Goal: Contribute content: Contribute content

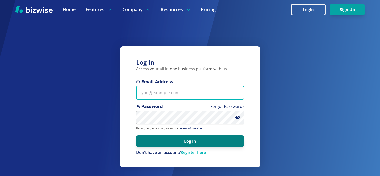
type input "[EMAIL_ADDRESS][DOMAIN_NAME]"
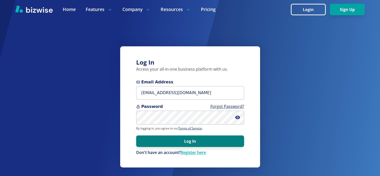
click at [183, 140] on button "Log In" at bounding box center [190, 141] width 108 height 12
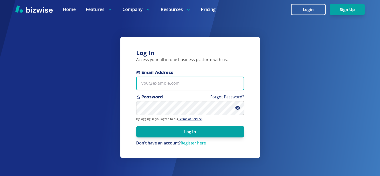
type input "[EMAIL_ADDRESS][DOMAIN_NAME]"
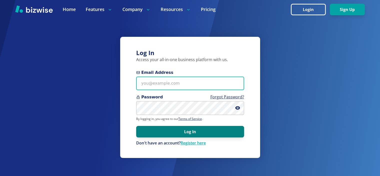
type input "[EMAIL_ADDRESS][DOMAIN_NAME]"
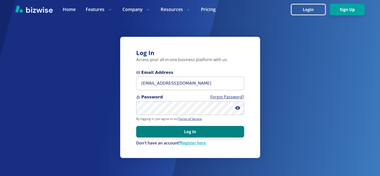
click at [203, 128] on button "Log In" at bounding box center [190, 132] width 108 height 12
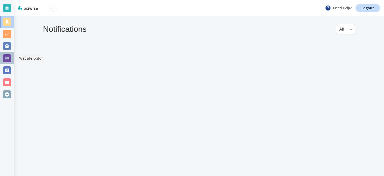
click at [7, 59] on div at bounding box center [7, 58] width 8 height 8
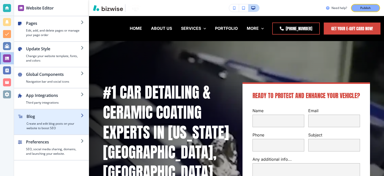
click at [54, 115] on h2 "Blog" at bounding box center [54, 116] width 54 height 6
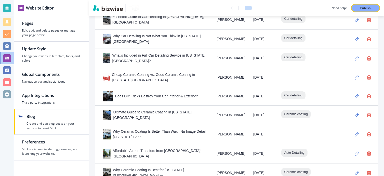
scroll to position [545, 0]
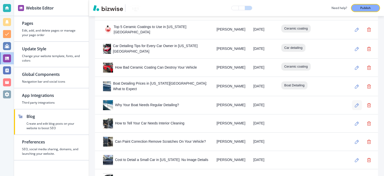
click at [355, 103] on icon "button" at bounding box center [357, 105] width 4 height 4
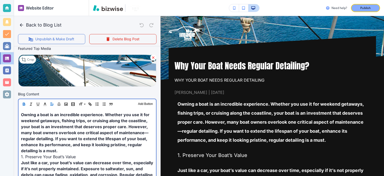
click at [122, 125] on span "Owning a boat is an incredible experience. Whether you use it for weekend getaw…" at bounding box center [86, 132] width 130 height 41
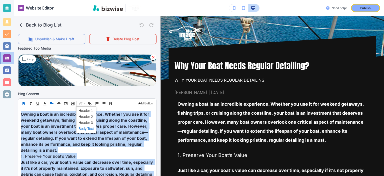
scroll to position [117, 0]
click at [88, 128] on span at bounding box center [86, 129] width 15 height 6
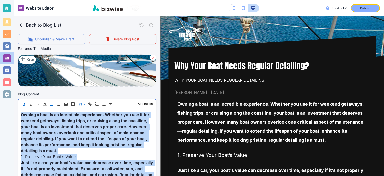
scroll to position [117, 0]
click at [90, 118] on span "Owning a boat is an incredible experience. Whether you use it for weekend getaw…" at bounding box center [86, 132] width 130 height 41
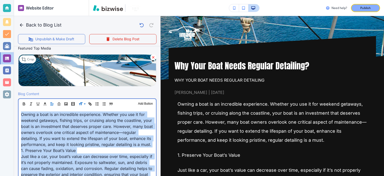
click at [90, 118] on span "Owning a boat is an incredible experience. Whether you use it for weekend getaw…" at bounding box center [87, 129] width 133 height 35
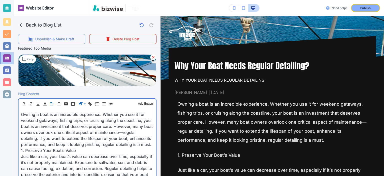
click at [68, 153] on span "1. Preserve Your Boat’s Value" at bounding box center [48, 150] width 55 height 5
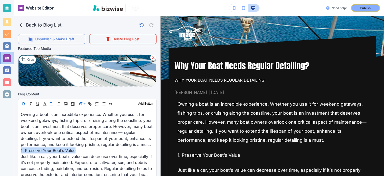
click at [21, 104] on button "button" at bounding box center [23, 104] width 7 height 6
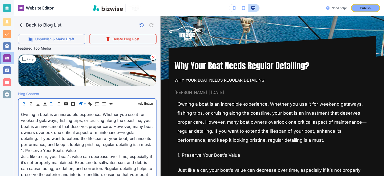
click at [90, 147] on p "Owning a boat is an incredible experience. Whether you use it for weekend getaw…" at bounding box center [87, 129] width 133 height 36
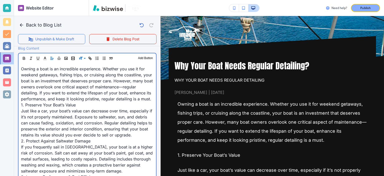
scroll to position [175, 0]
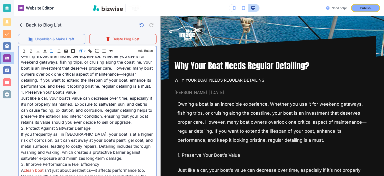
click at [35, 95] on span "1. Preserve Your Boat’s Value" at bounding box center [48, 92] width 55 height 5
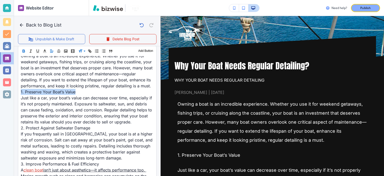
click at [25, 50] on icon "button" at bounding box center [24, 51] width 5 height 5
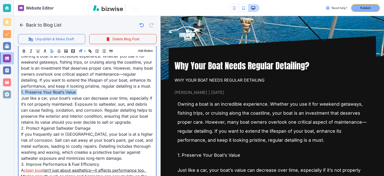
click at [68, 95] on span "1. Preserve Your Boat’s Value" at bounding box center [48, 92] width 55 height 5
click at [82, 95] on p "1. Preserve Your Boat’s Value" at bounding box center [87, 92] width 133 height 6
drag, startPoint x: 81, startPoint y: 97, endPoint x: 8, endPoint y: 97, distance: 73.0
click at [8, 97] on div "Website Editor Pages Edit, add, and delete pages or manage your page order Upda…" at bounding box center [192, 88] width 384 height 176
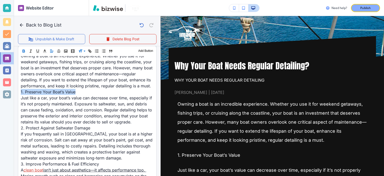
click at [23, 50] on icon "button" at bounding box center [24, 50] width 2 height 1
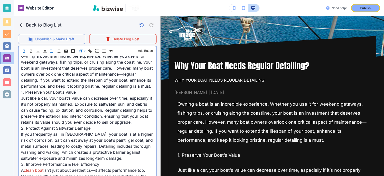
click at [67, 89] on p "Owning a boat is an incredible experience. Whether you use it for weekend getaw…" at bounding box center [87, 71] width 133 height 36
drag, startPoint x: 78, startPoint y: 99, endPoint x: 20, endPoint y: 98, distance: 57.3
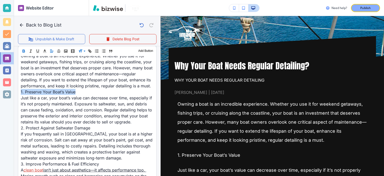
click at [25, 50] on icon "button" at bounding box center [24, 51] width 5 height 5
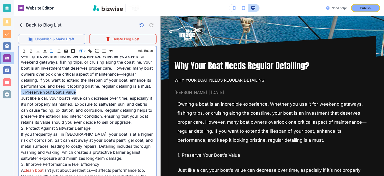
click at [69, 101] on span "Just like a car, your boat’s value can decrease over time, especially if it’s n…" at bounding box center [87, 110] width 133 height 29
click at [69, 100] on p "Just like a car, your boat’s value can decrease over time, especially if it’s n…" at bounding box center [87, 110] width 133 height 30
click at [87, 131] on span "2. Protect Against Saltwater Damage" at bounding box center [56, 128] width 70 height 5
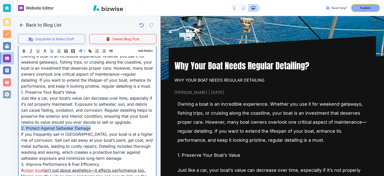
drag, startPoint x: 90, startPoint y: 137, endPoint x: 24, endPoint y: 62, distance: 100.3
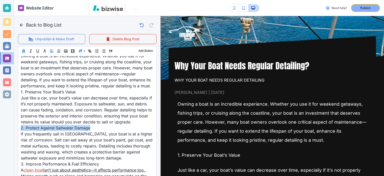
click at [23, 49] on icon "button" at bounding box center [24, 51] width 5 height 5
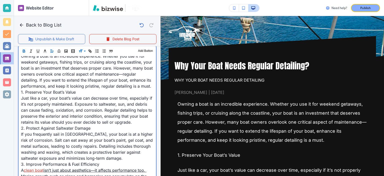
click at [57, 102] on span "Just like a car, your boat’s value can decrease over time, especially if it’s n…" at bounding box center [87, 110] width 133 height 29
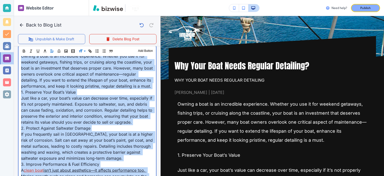
click at [58, 103] on span "Just like a car, your boat’s value can decrease over time, especially if it’s n…" at bounding box center [87, 110] width 133 height 29
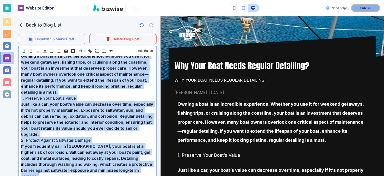
click at [58, 103] on span "Just like a car, your boat’s value can decrease over time, especially if it’s n…" at bounding box center [87, 119] width 133 height 35
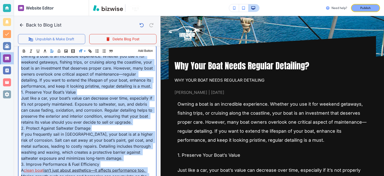
click at [47, 89] on span "Owning a boat is an incredible experience. Whether you use it for weekend getaw…" at bounding box center [87, 71] width 133 height 35
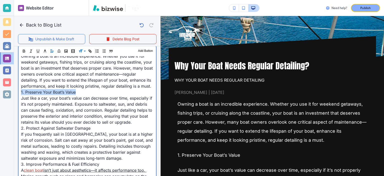
drag, startPoint x: 75, startPoint y: 99, endPoint x: 21, endPoint y: 97, distance: 54.3
click at [21, 95] on p "1. Preserve Your Boat’s Value" at bounding box center [87, 92] width 133 height 6
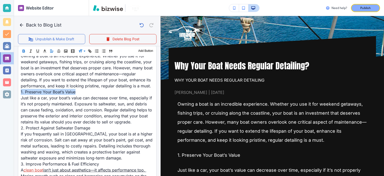
click at [24, 51] on icon "button" at bounding box center [24, 51] width 5 height 5
click at [86, 62] on span at bounding box center [86, 64] width 15 height 6
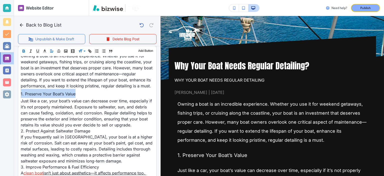
click at [22, 50] on icon "button" at bounding box center [24, 51] width 5 height 5
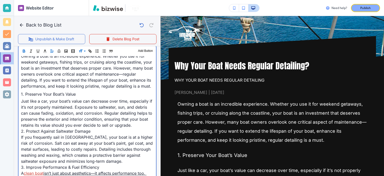
click at [80, 84] on span "Owning a boat is an incredible experience. Whether you use it for weekend getaw…" at bounding box center [87, 71] width 133 height 35
click at [77, 98] on p "1. Preserve Your Boat’s Value" at bounding box center [87, 93] width 133 height 9
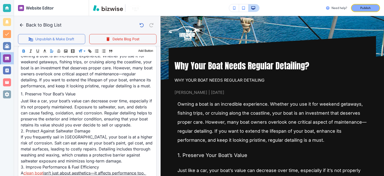
click at [83, 47] on div "Header 1 Header 2 Header 3 Body Text Add Button" at bounding box center [87, 51] width 138 height 10
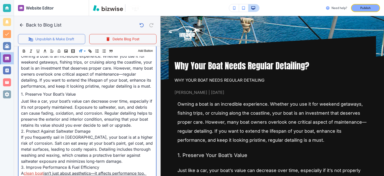
click at [72, 97] on span "1. Preserve Your Boat’s Value" at bounding box center [48, 94] width 55 height 5
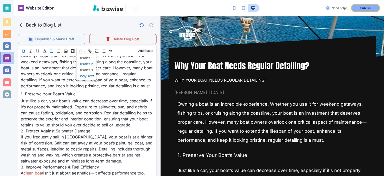
click at [81, 75] on span at bounding box center [86, 76] width 15 height 6
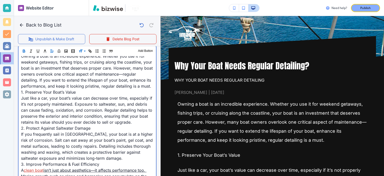
drag, startPoint x: 67, startPoint y: 120, endPoint x: 69, endPoint y: 116, distance: 4.5
click at [67, 120] on span "Just like a car, your boat’s value can decrease over time, especially if it’s n…" at bounding box center [87, 110] width 133 height 29
drag, startPoint x: 81, startPoint y: 96, endPoint x: 21, endPoint y: 96, distance: 59.8
click at [21, 95] on p "1. Preserve Your Boat’s Value" at bounding box center [87, 92] width 133 height 6
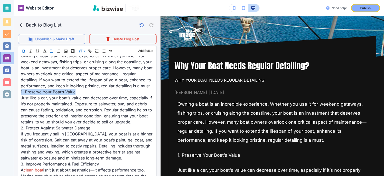
click at [24, 51] on icon "button" at bounding box center [24, 51] width 2 height 1
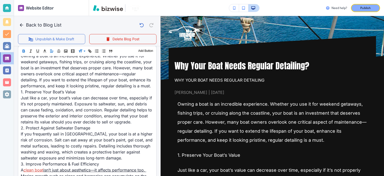
click at [24, 51] on icon "button" at bounding box center [24, 51] width 2 height 1
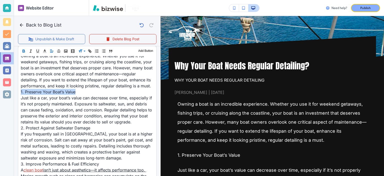
click at [24, 51] on icon "button" at bounding box center [24, 51] width 2 height 1
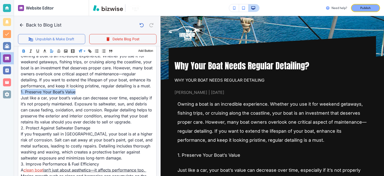
click at [24, 51] on icon "button" at bounding box center [24, 51] width 2 height 1
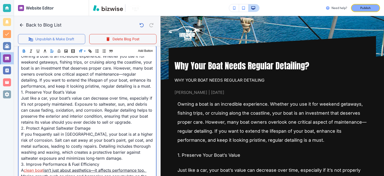
click at [75, 89] on p "Owning a boat is an incredible experience. Whether you use it for weekend getaw…" at bounding box center [87, 71] width 133 height 36
drag, startPoint x: 89, startPoint y: 139, endPoint x: 14, endPoint y: 140, distance: 74.8
click at [14, 140] on div "Website Editor Pages Edit, add, and delete pages or manage your page order Upda…" at bounding box center [192, 88] width 384 height 176
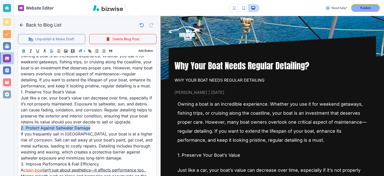
click at [24, 50] on icon "button" at bounding box center [24, 51] width 5 height 5
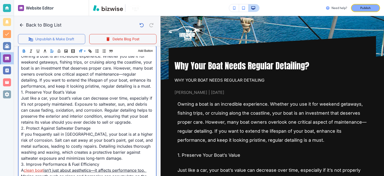
click at [75, 121] on span "Just like a car, your boat’s value can decrease over time, especially if it’s n…" at bounding box center [87, 110] width 133 height 29
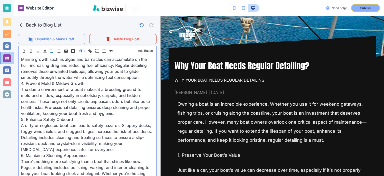
click at [53, 80] on link "isn’t just about aesthetics—it affects performance too. Marine growth such as a…" at bounding box center [84, 65] width 127 height 29
click at [138, 80] on link "isn’t just about aesthetics—it affects performance too. Marine growth such as a…" at bounding box center [84, 65] width 127 height 29
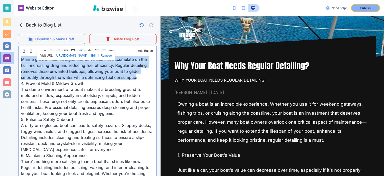
drag, startPoint x: 113, startPoint y: 89, endPoint x: 46, endPoint y: 66, distance: 70.4
click at [46, 66] on link "isn’t just about aesthetics—it affects performance too. Marine growth such as a…" at bounding box center [84, 65] width 127 height 29
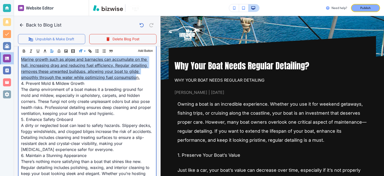
copy link "isn’t just about aesthetics—it affects performance too. Marine growth such as a…"
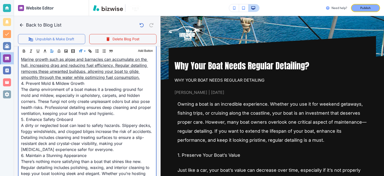
drag, startPoint x: 143, startPoint y: 89, endPoint x: 45, endPoint y: 67, distance: 100.3
click at [45, 67] on p "A clean boat isn’t just about aesthetics—it affects performance too. Marine gro…" at bounding box center [87, 65] width 133 height 30
copy link "isn’t just about aesthetics—it affects performance too. Marine growth such as a…"
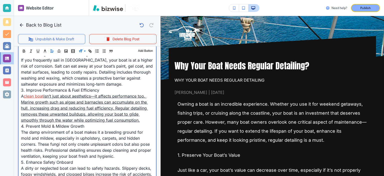
scroll to position [251, 0]
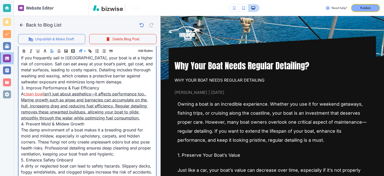
drag, startPoint x: 46, startPoint y: 104, endPoint x: 150, endPoint y: 129, distance: 107.5
click at [150, 129] on div "Owning a boat is an incredible experience. Whether you use it for weekend getaw…" at bounding box center [88, 156] width 138 height 365
drag, startPoint x: 147, startPoint y: 130, endPoint x: 46, endPoint y: 106, distance: 103.9
click at [45, 106] on p "A clean boat isn’t just about aesthetics—it affects performance too. Marine gro…" at bounding box center [87, 106] width 133 height 30
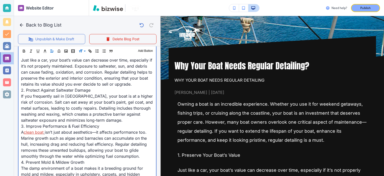
scroll to position [251, 0]
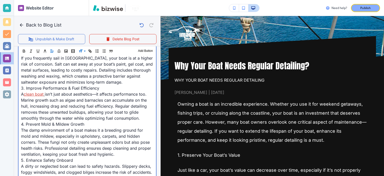
click at [67, 127] on span "4. Prevent Mold & Mildew Growth" at bounding box center [52, 124] width 63 height 5
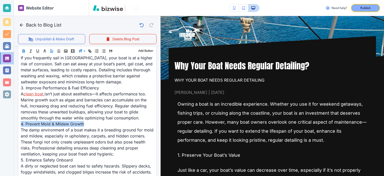
click at [26, 51] on icon "button" at bounding box center [24, 51] width 5 height 5
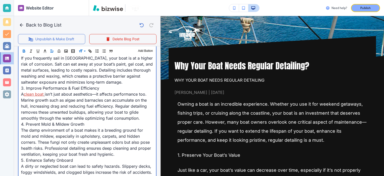
click at [101, 114] on p "A clean boat isn’t just about aesthetics—it affects performance too. Marine gro…" at bounding box center [87, 106] width 133 height 30
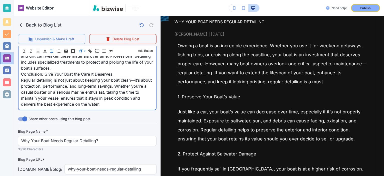
scroll to position [480, 0]
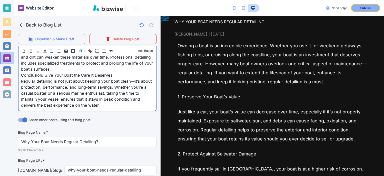
click at [85, 106] on span "Regular detailing is not just about keeping your boat clean—it’s about protecti…" at bounding box center [87, 93] width 132 height 29
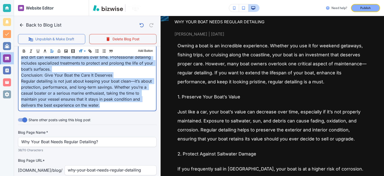
copy div "Owning a boat is an incredible experience. Whether you use it for weekend getaw…"
click at [120, 99] on span "Regular detailing is not just about keeping your boat clean—it’s about protecti…" at bounding box center [87, 93] width 132 height 29
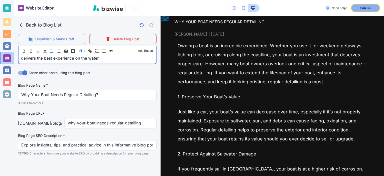
scroll to position [422, 0]
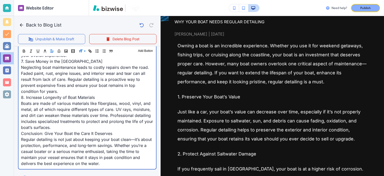
click at [131, 90] on span "Neglecting boat maintenance leads to costly repairs down the road. Faded paint,…" at bounding box center [85, 79] width 129 height 29
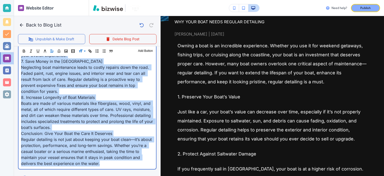
copy div "Owning a boat is an incredible experience. Whether you use it for weekend getaw…"
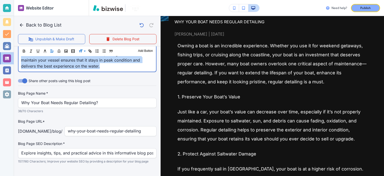
scroll to position [539, 0]
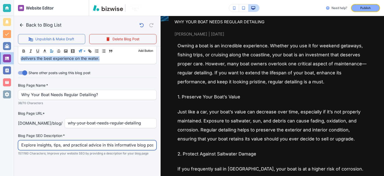
click at [98, 148] on input "Explore insights, tips, and practical advice in this informative blog post. Dis…" at bounding box center [87, 145] width 132 height 10
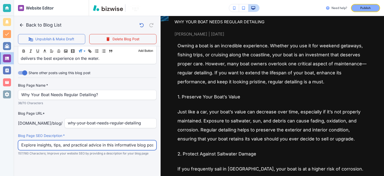
paste input "Discover how regular boat detailing protects your investment, improves performa…"
type input "Discover how regular boat detailing protects your investment, improves performa…"
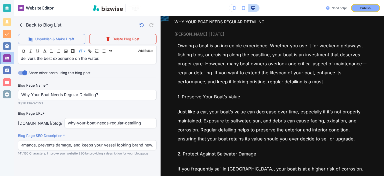
click at [103, 156] on div at bounding box center [87, 166] width 139 height 20
click at [377, 7] on button "Publish" at bounding box center [365, 8] width 29 height 8
